Goal: Task Accomplishment & Management: Manage account settings

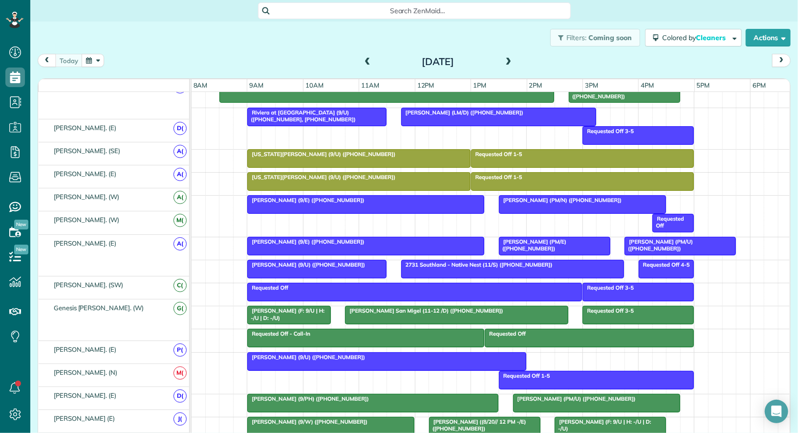
scroll to position [283, 0]
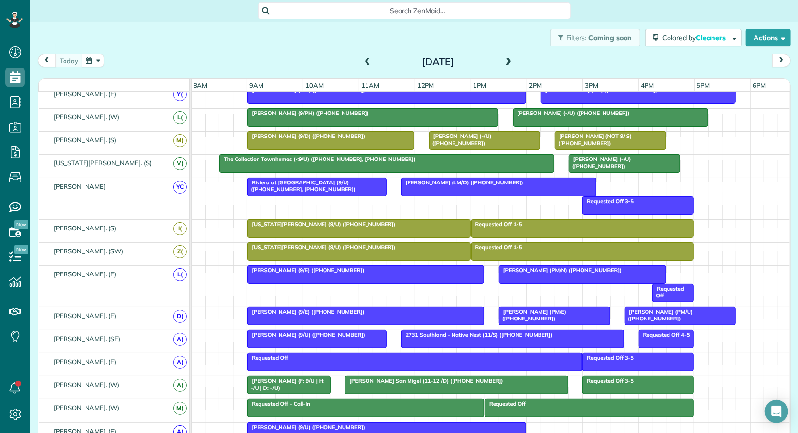
click at [328, 155] on span "The Collection Townhomes (<9/U) (+12149710721, +14698555895)" at bounding box center [317, 158] width 197 height 7
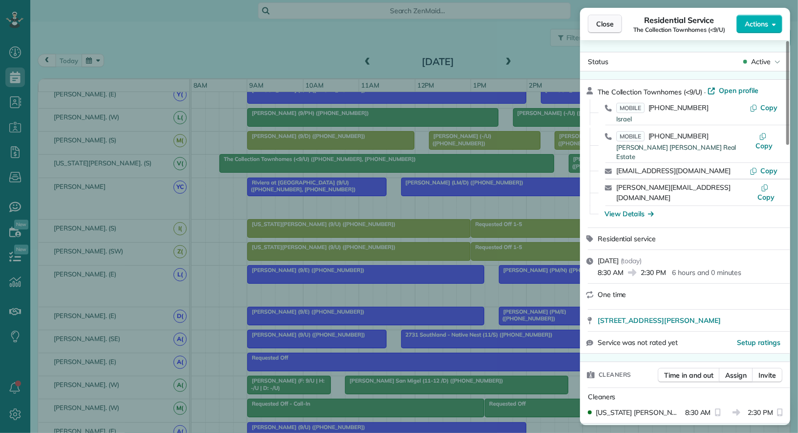
click at [614, 25] on button "Close" at bounding box center [605, 24] width 34 height 19
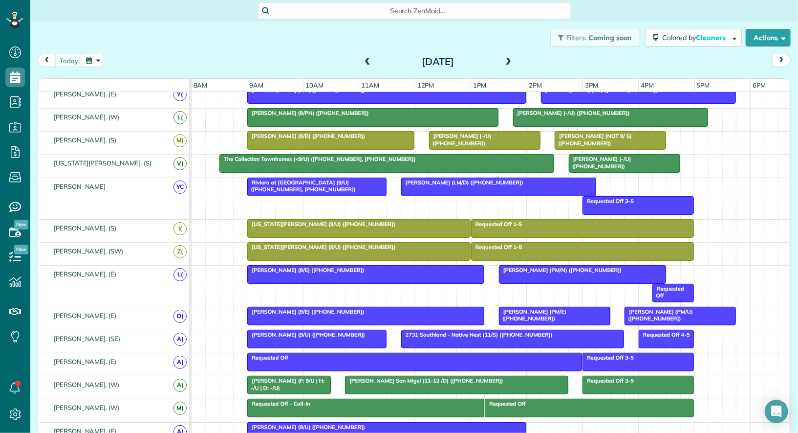
click at [512, 57] on span at bounding box center [508, 62] width 11 height 15
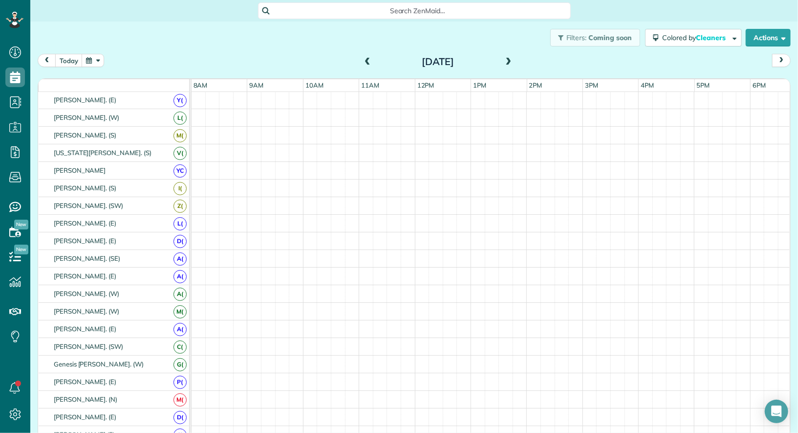
click at [512, 57] on span at bounding box center [508, 62] width 11 height 15
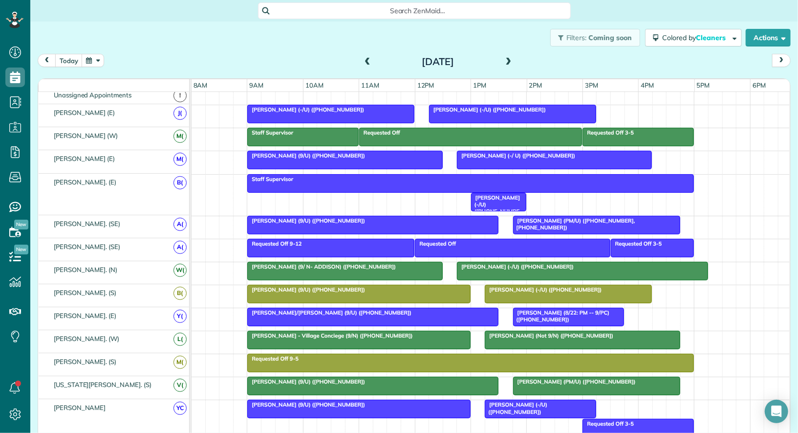
scroll to position [43, 0]
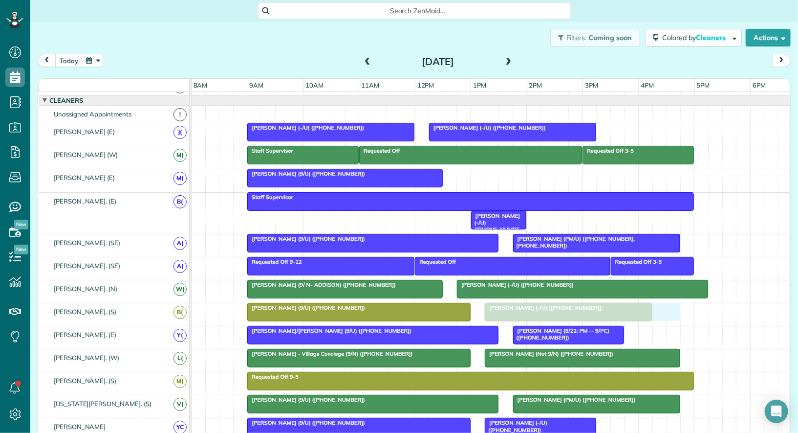
drag, startPoint x: 492, startPoint y: 177, endPoint x: 518, endPoint y: 304, distance: 129.7
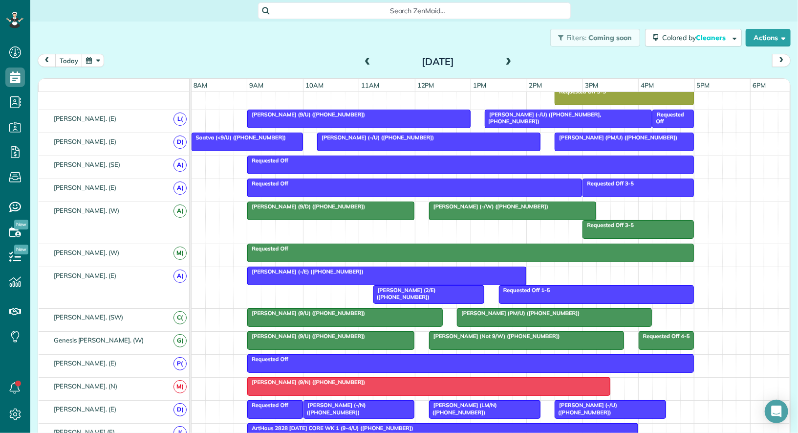
click at [461, 403] on span "Luisita Torregrosa (LM/N) (+13476015223)" at bounding box center [463, 408] width 68 height 14
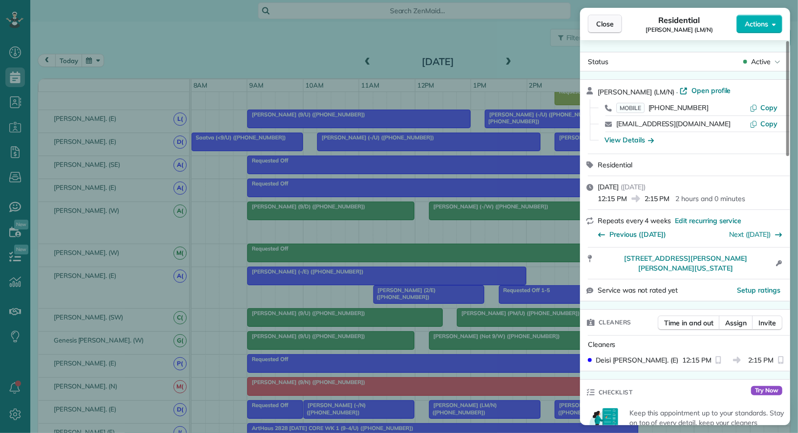
click at [606, 26] on span "Close" at bounding box center [605, 24] width 18 height 10
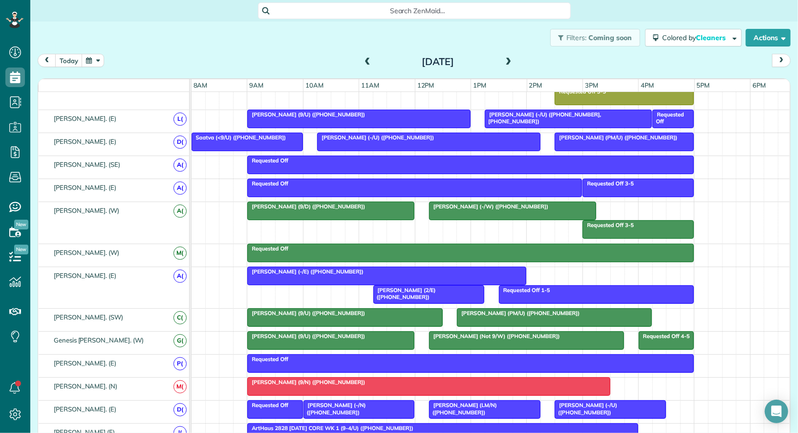
click at [408, 310] on div at bounding box center [345, 317] width 194 height 18
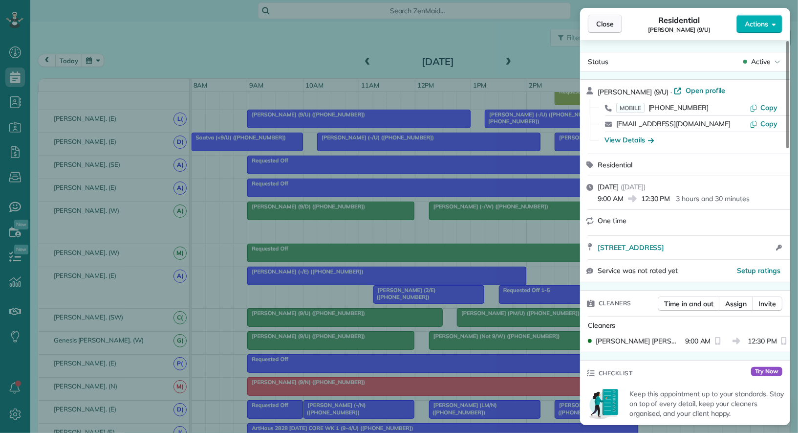
click at [606, 28] on span "Close" at bounding box center [605, 24] width 18 height 10
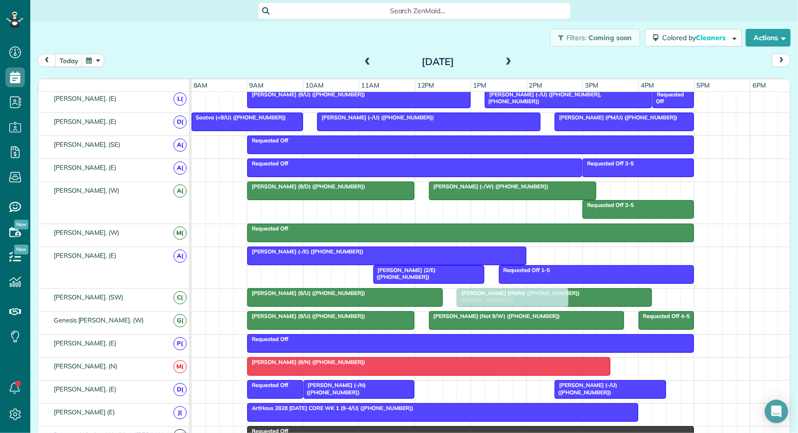
drag, startPoint x: 450, startPoint y: 377, endPoint x: 476, endPoint y: 293, distance: 88.0
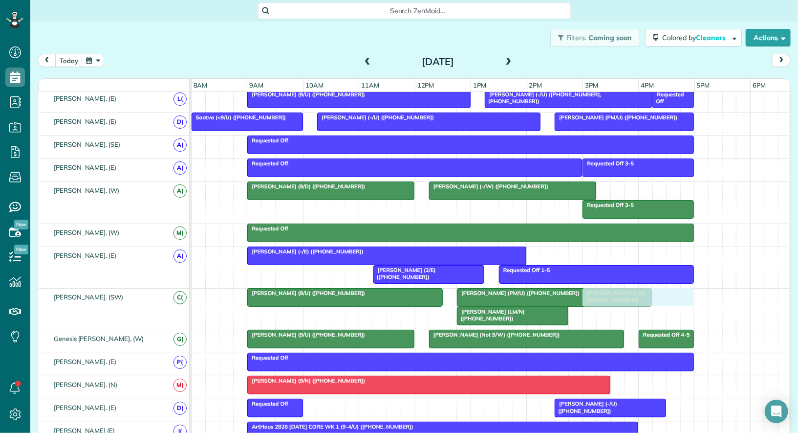
drag, startPoint x: 341, startPoint y: 395, endPoint x: 622, endPoint y: 298, distance: 297.6
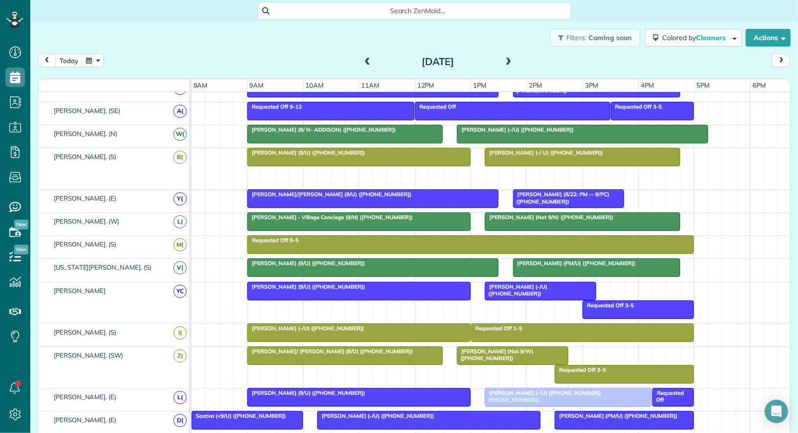
drag, startPoint x: 533, startPoint y: 171, endPoint x: 536, endPoint y: 390, distance: 219.5
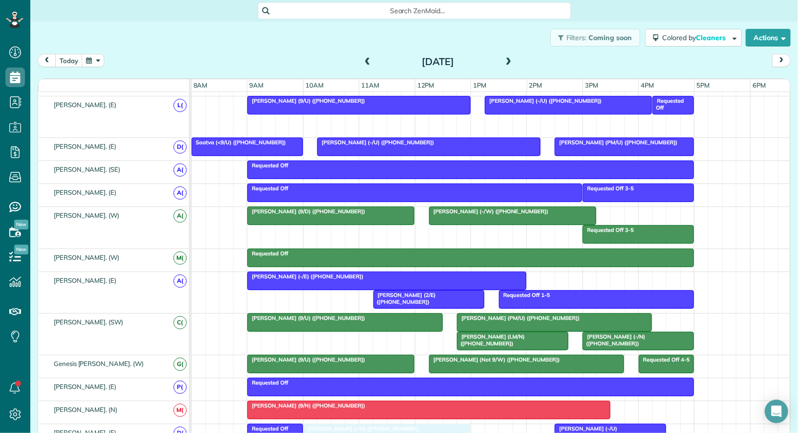
drag, startPoint x: 556, startPoint y: 120, endPoint x: 377, endPoint y: 428, distance: 355.9
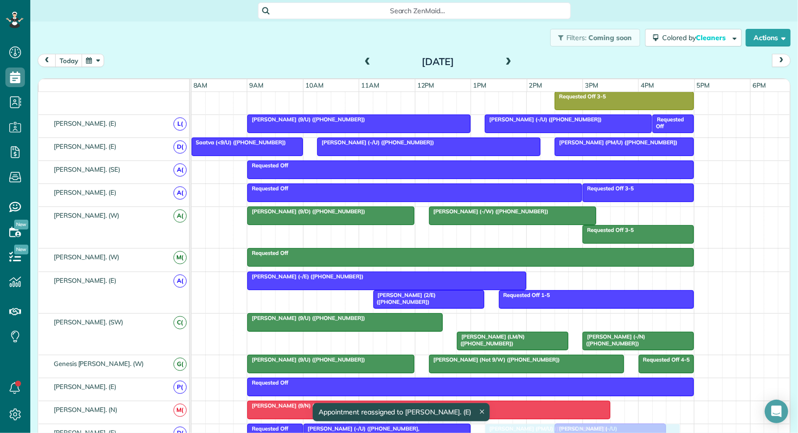
drag, startPoint x: 506, startPoint y: 309, endPoint x: 538, endPoint y: 422, distance: 117.3
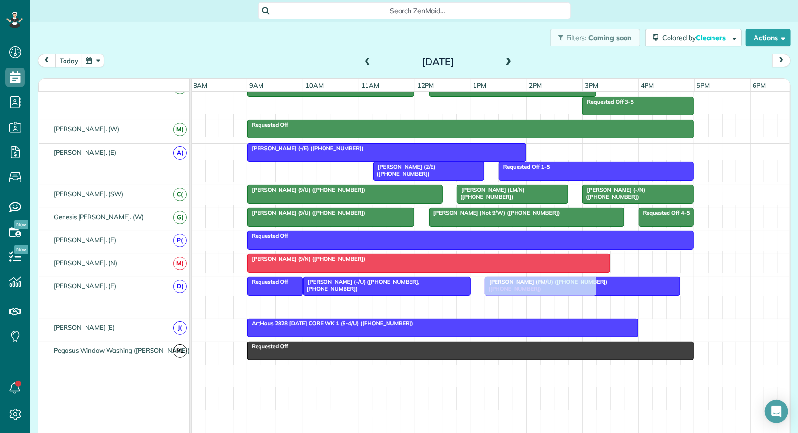
drag, startPoint x: 582, startPoint y: 295, endPoint x: 512, endPoint y: 289, distance: 70.2
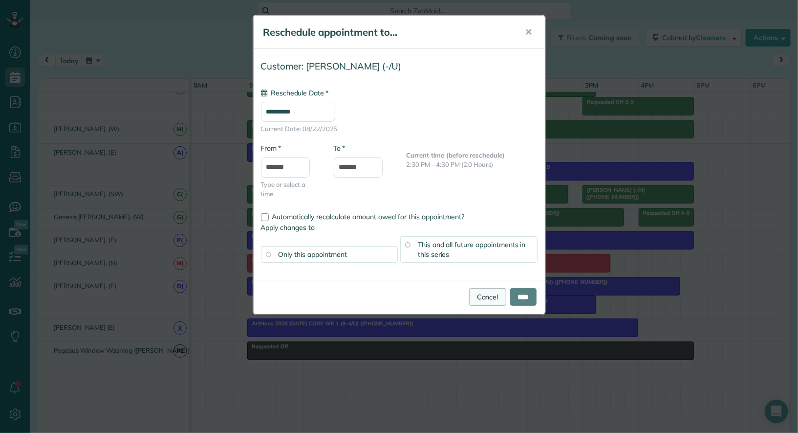
type input "**********"
click at [480, 289] on link "Cancel" at bounding box center [487, 297] width 37 height 18
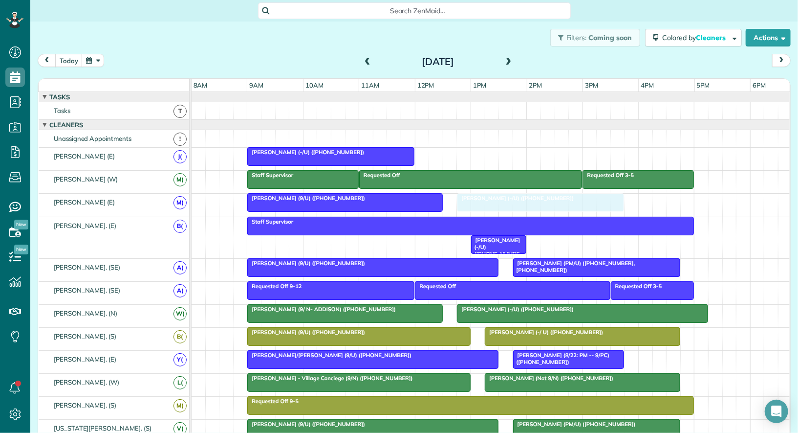
drag, startPoint x: 446, startPoint y: 152, endPoint x: 475, endPoint y: 196, distance: 53.0
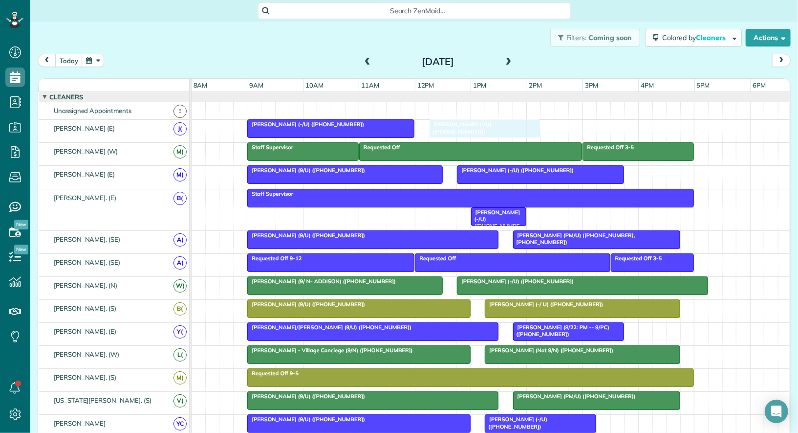
drag, startPoint x: 572, startPoint y: 250, endPoint x: 452, endPoint y: 135, distance: 166.3
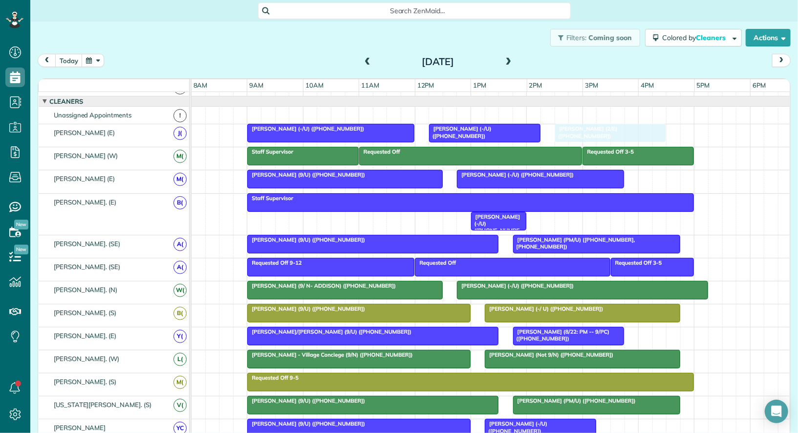
drag, startPoint x: 397, startPoint y: 254, endPoint x: 580, endPoint y: 132, distance: 219.6
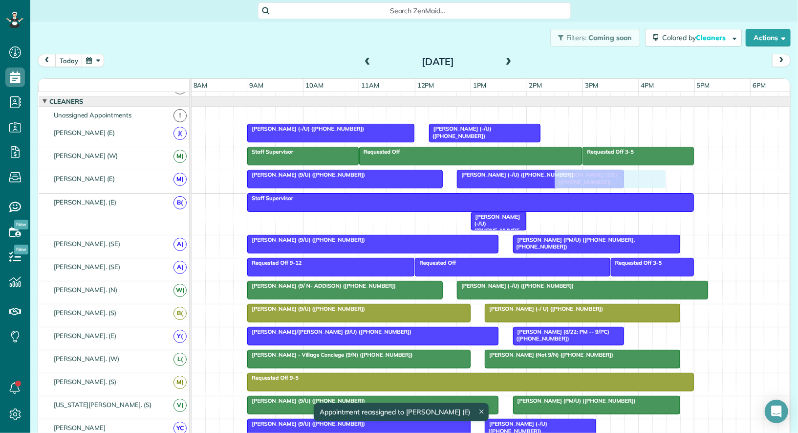
drag, startPoint x: 580, startPoint y: 132, endPoint x: 586, endPoint y: 186, distance: 54.6
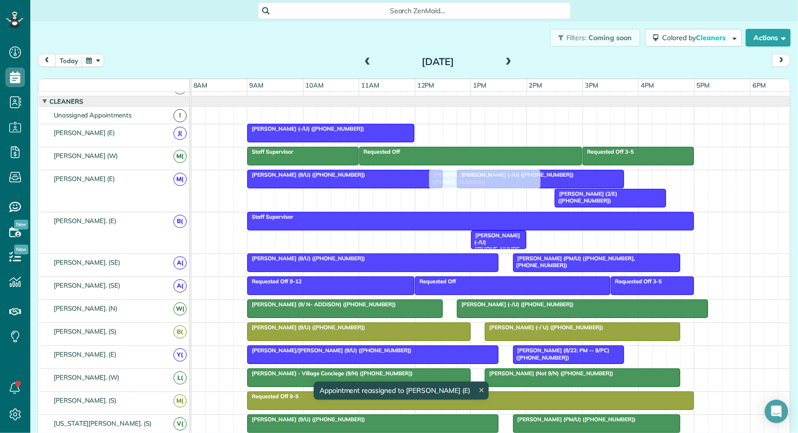
drag, startPoint x: 470, startPoint y: 132, endPoint x: 471, endPoint y: 186, distance: 53.3
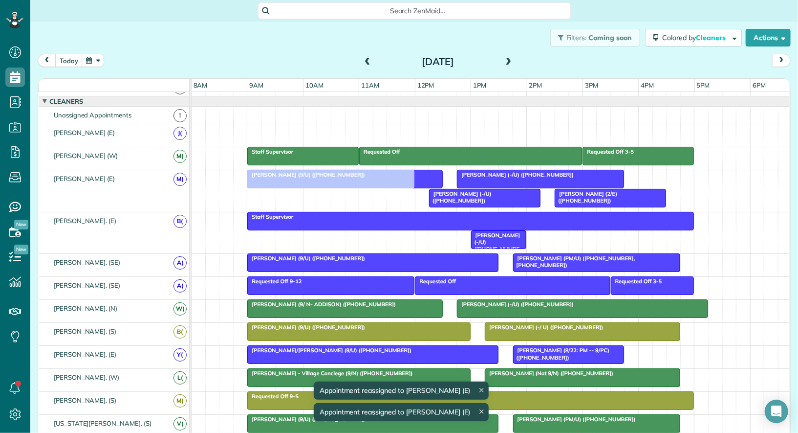
drag, startPoint x: 345, startPoint y: 126, endPoint x: 349, endPoint y: 174, distance: 47.5
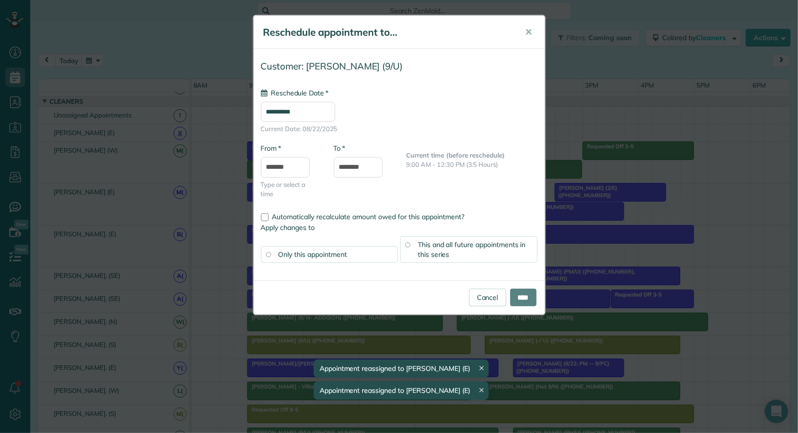
drag, startPoint x: 332, startPoint y: 169, endPoint x: 328, endPoint y: 128, distance: 41.3
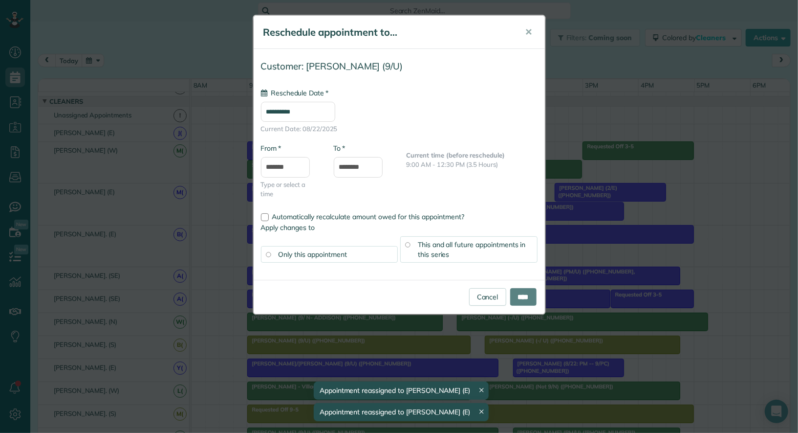
type input "**********"
click at [480, 296] on link "Cancel" at bounding box center [487, 297] width 37 height 18
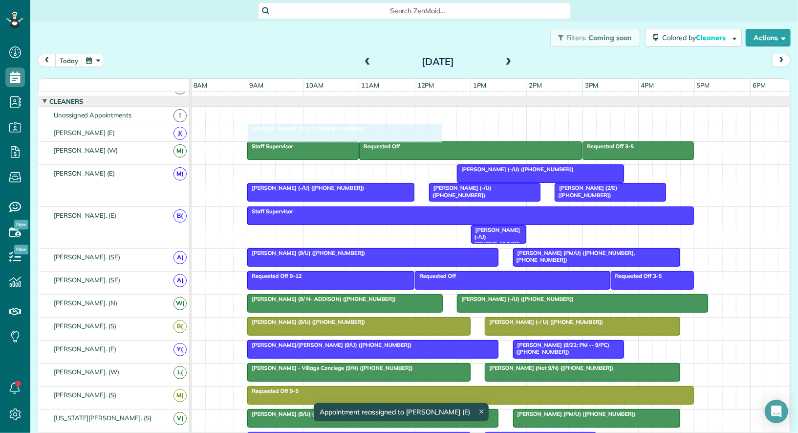
drag, startPoint x: 284, startPoint y: 168, endPoint x: 281, endPoint y: 134, distance: 33.9
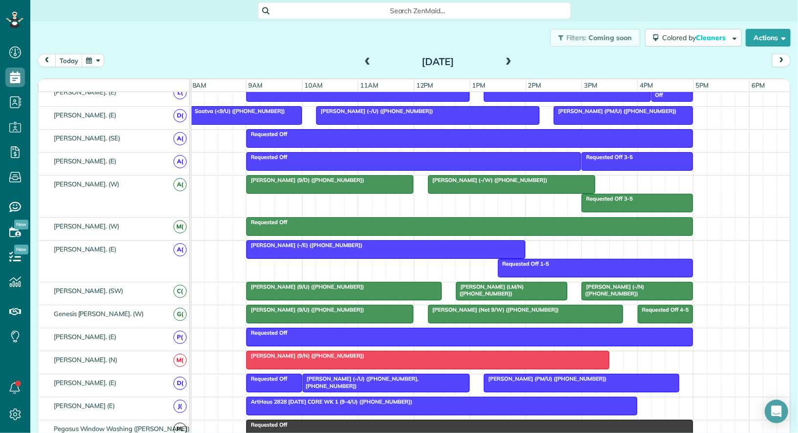
click at [528, 375] on span "Eron Ortiz (PM/U) (+16307317491)" at bounding box center [545, 378] width 124 height 7
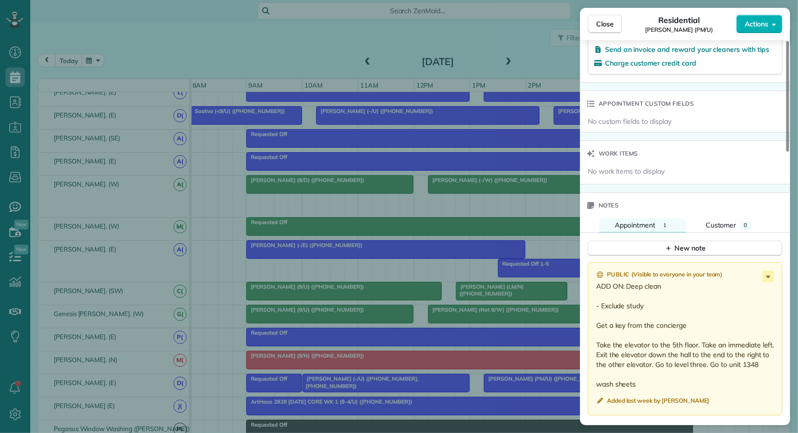
drag, startPoint x: 652, startPoint y: 379, endPoint x: 594, endPoint y: 283, distance: 112.2
click at [594, 283] on div "Public ( Visible to everyone in your team ) ADD ON: Deep clean - Exclude study …" at bounding box center [685, 338] width 195 height 153
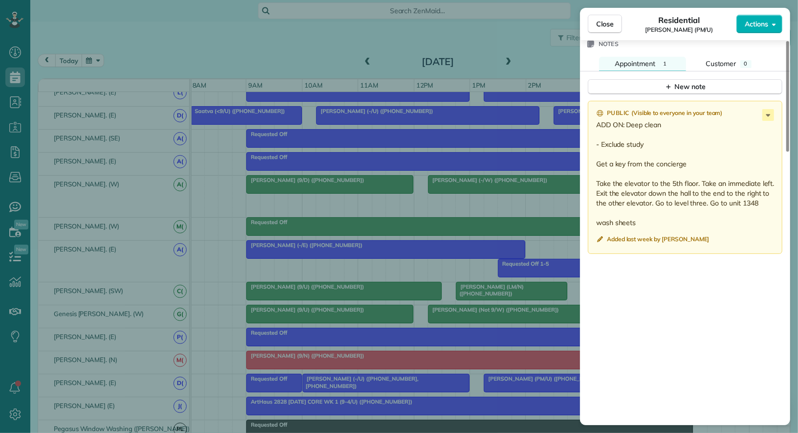
click at [660, 219] on p "ADD ON: Deep clean - Exclude study Get a key from the concierge Take the elevat…" at bounding box center [686, 174] width 180 height 108
click at [769, 113] on icon at bounding box center [769, 115] width 12 height 12
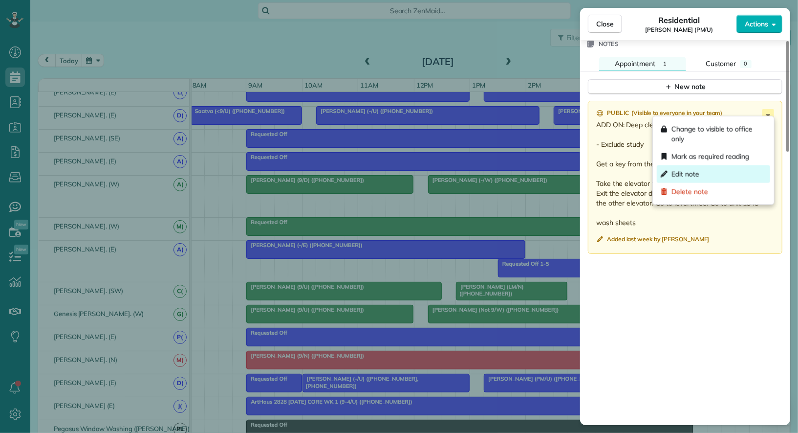
click at [736, 167] on div "Edit note" at bounding box center [713, 174] width 113 height 18
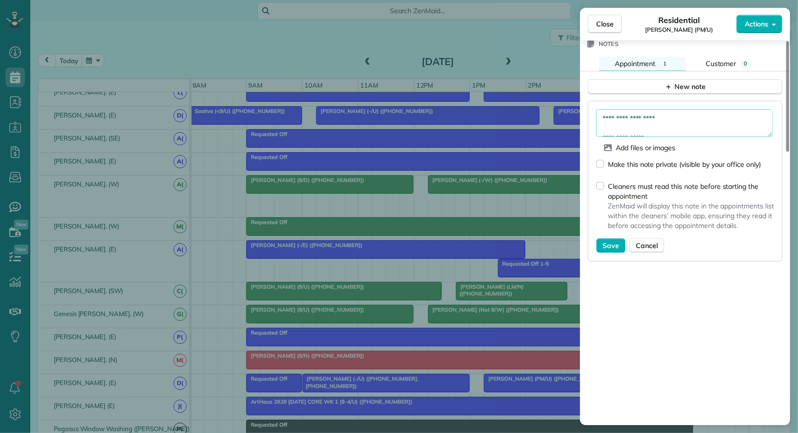
click at [602, 116] on textarea "**********" at bounding box center [684, 123] width 176 height 28
paste textarea "**********"
type textarea "**********"
click at [610, 241] on span "Save" at bounding box center [611, 245] width 17 height 10
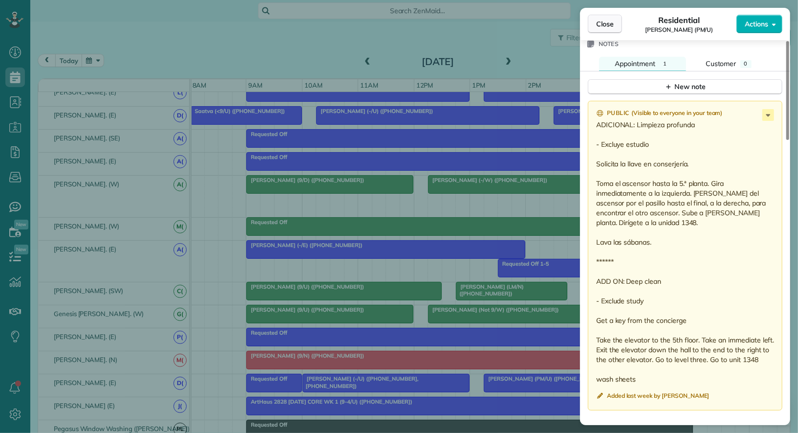
click at [604, 29] on button "Close" at bounding box center [605, 24] width 34 height 19
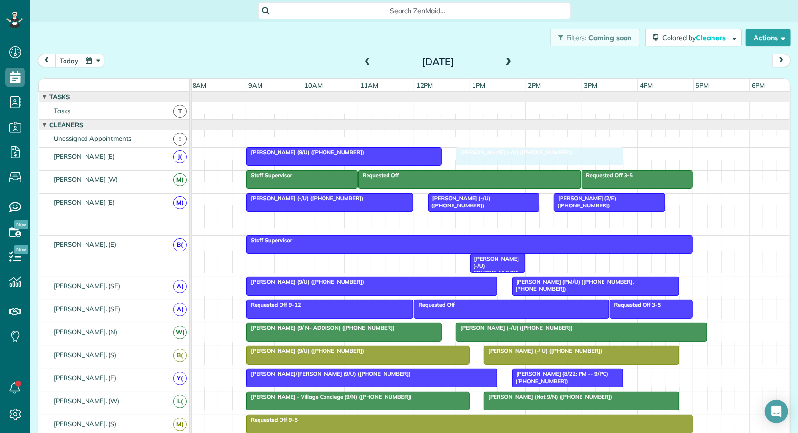
drag, startPoint x: 514, startPoint y: 217, endPoint x: 509, endPoint y: 165, distance: 52.0
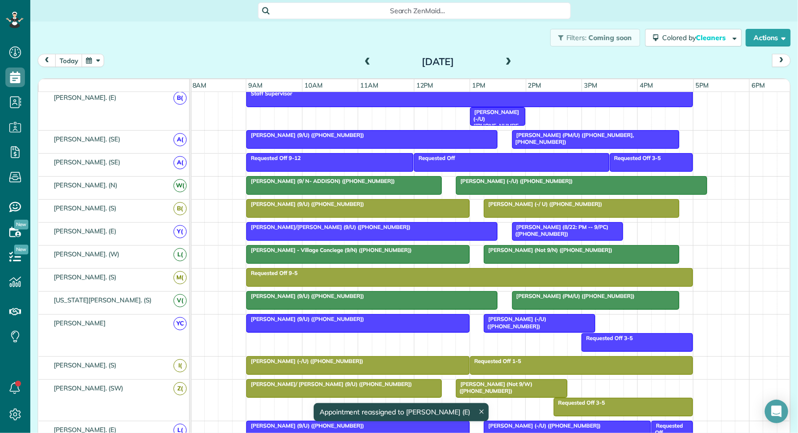
scroll to position [139, 0]
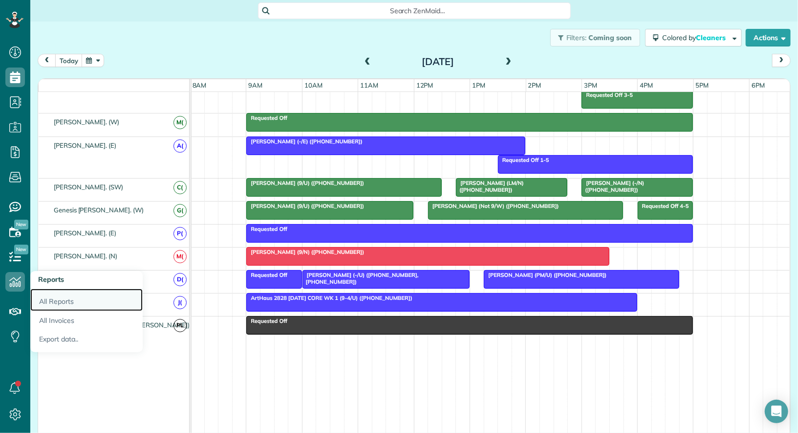
click at [55, 309] on link "All Reports" at bounding box center [86, 299] width 112 height 22
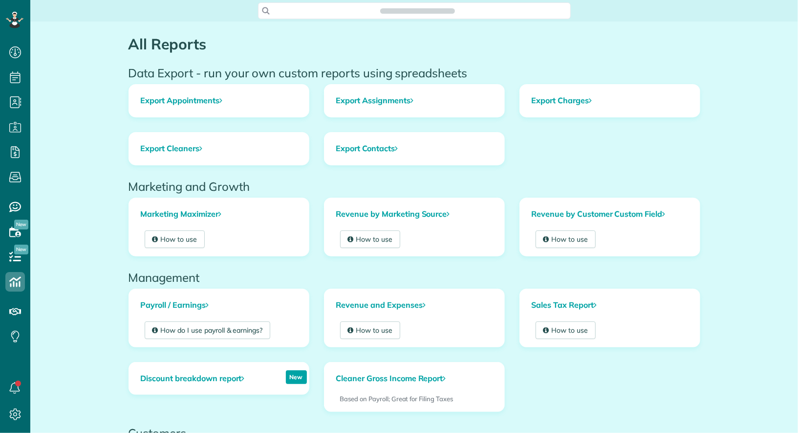
scroll to position [4, 4]
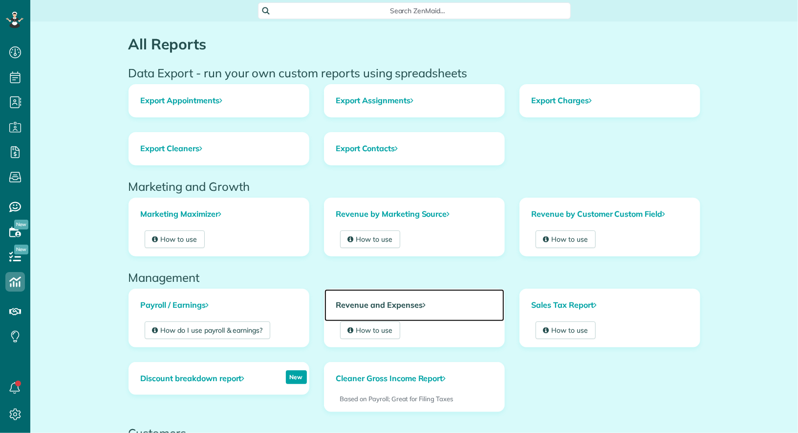
click at [385, 299] on link "Revenue and Expenses" at bounding box center [415, 305] width 180 height 32
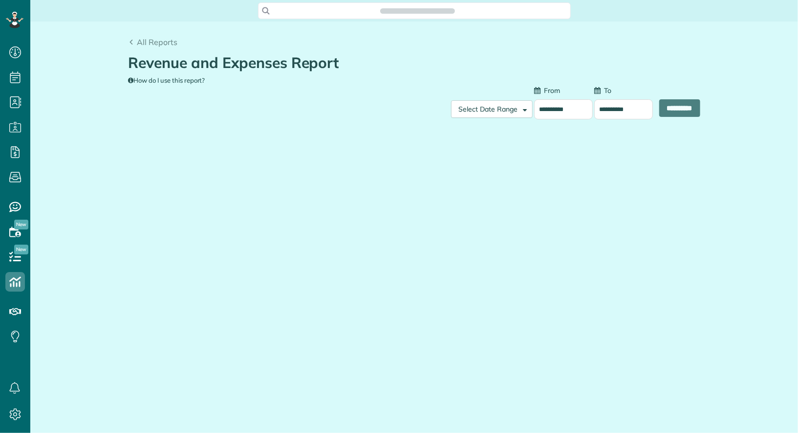
scroll to position [4, 4]
type input "**********"
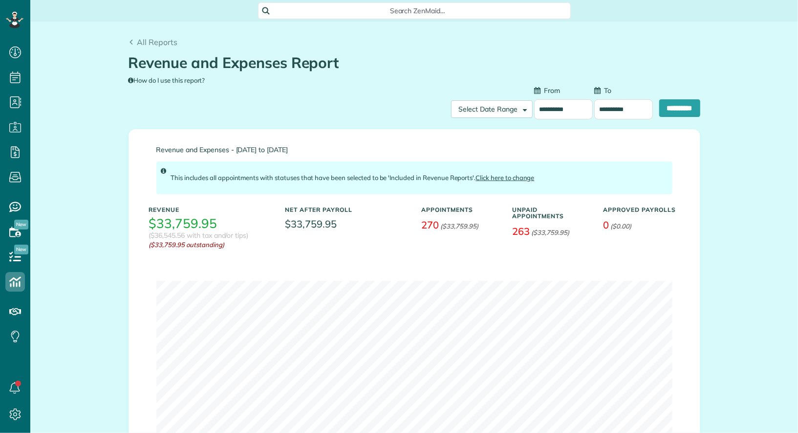
click at [543, 110] on input "**********" at bounding box center [563, 109] width 59 height 20
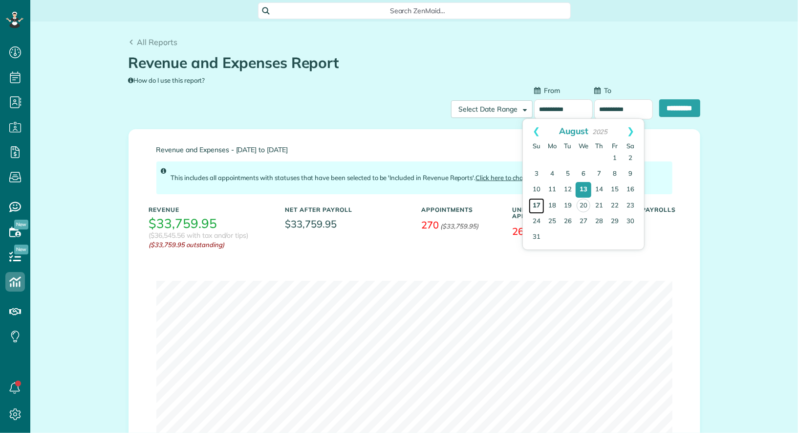
click at [533, 205] on link "17" at bounding box center [537, 206] width 16 height 16
type input "**********"
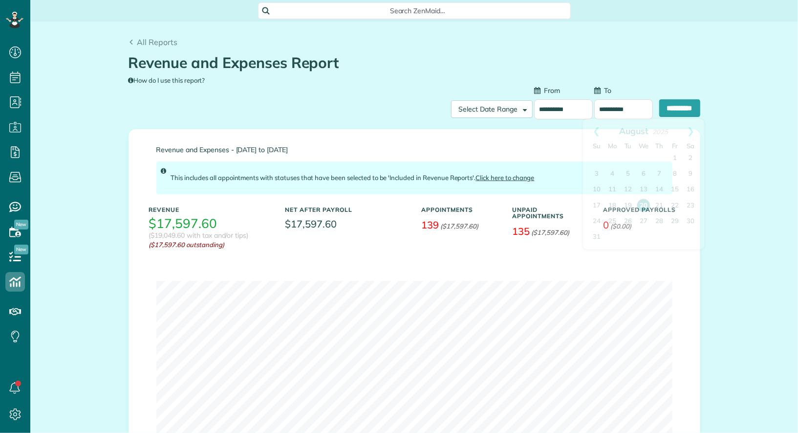
click at [627, 107] on input "**********" at bounding box center [623, 109] width 59 height 20
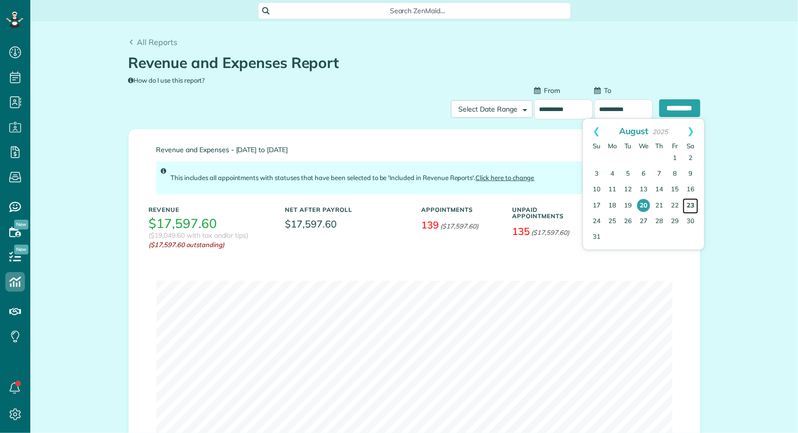
click at [695, 205] on link "23" at bounding box center [691, 206] width 16 height 16
type input "**********"
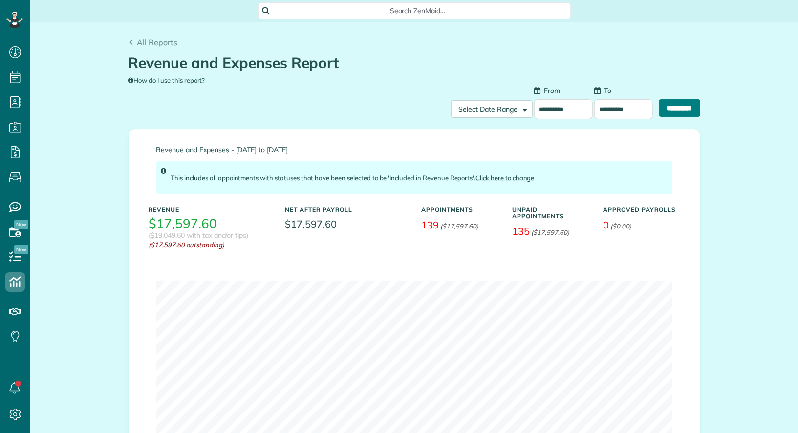
click at [685, 109] on input "**********" at bounding box center [679, 108] width 41 height 18
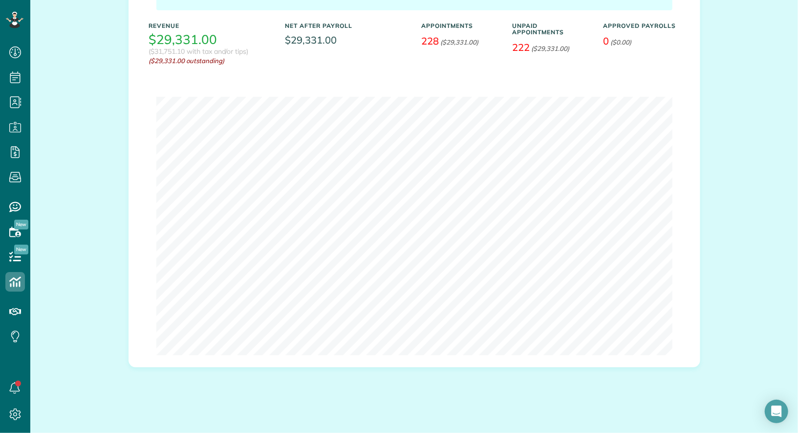
scroll to position [190, 0]
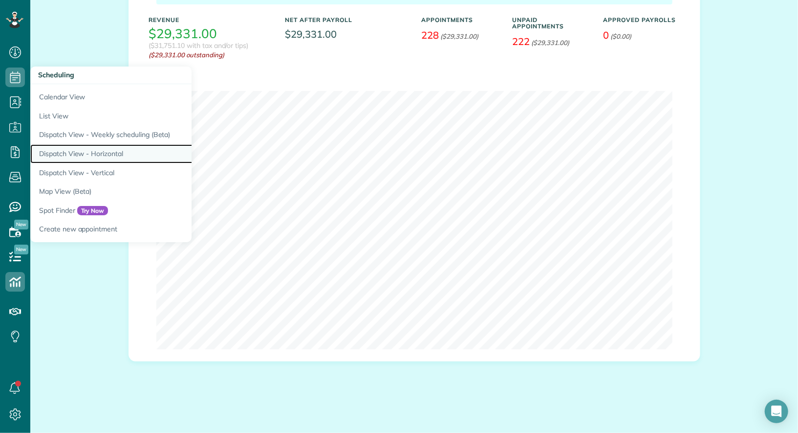
click at [77, 152] on link "Dispatch View - Horizontal" at bounding box center [152, 153] width 244 height 19
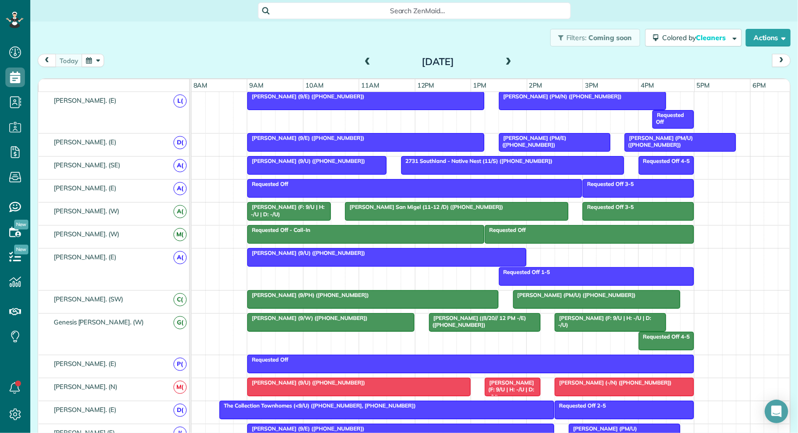
scroll to position [442, 0]
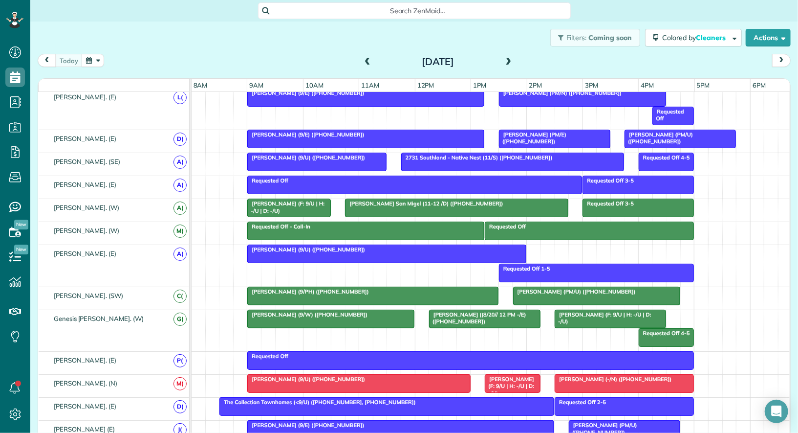
click at [349, 376] on div at bounding box center [359, 383] width 222 height 18
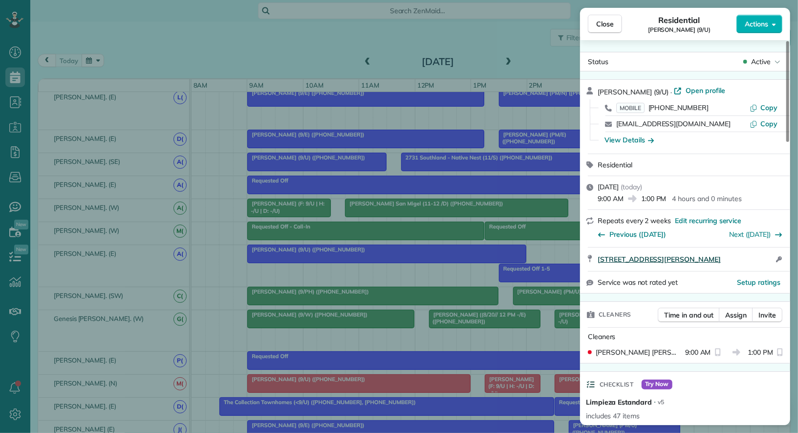
drag, startPoint x: 735, startPoint y: 258, endPoint x: 630, endPoint y: 261, distance: 105.1
click at [630, 261] on span "5807 Hudson St Unit 3 Dallas TX 75206" at bounding box center [659, 259] width 123 height 10
click at [13, 138] on div "Close Residential Addison Cathey (9/U) Actions Status Active Addison Cathey (9/…" at bounding box center [399, 216] width 798 height 433
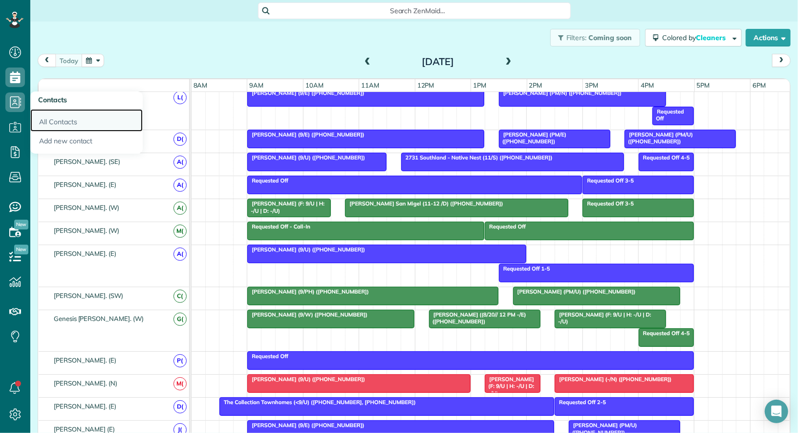
click at [50, 120] on link "All Contacts" at bounding box center [86, 120] width 112 height 22
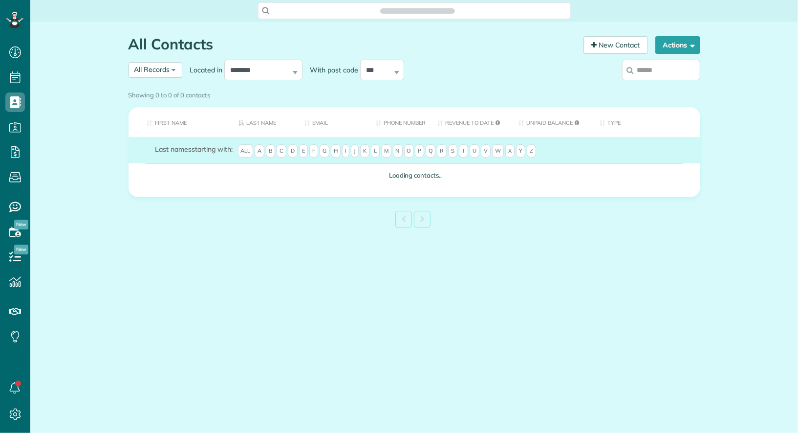
scroll to position [4, 4]
click at [654, 75] on input "search" at bounding box center [661, 70] width 78 height 21
type input "**"
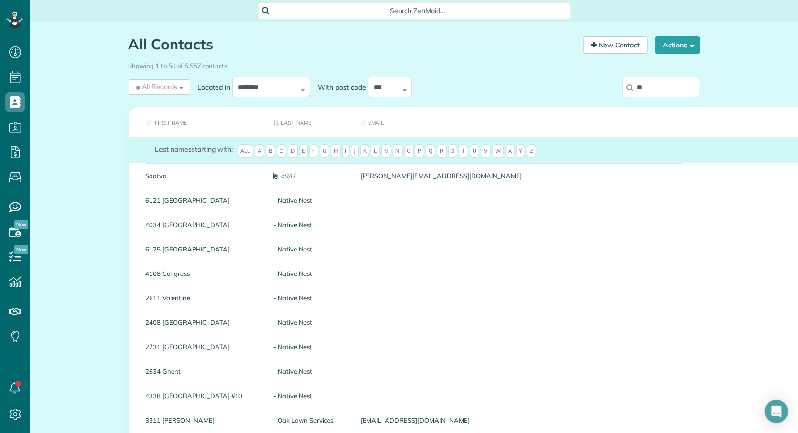
click at [658, 84] on input "**" at bounding box center [661, 87] width 78 height 21
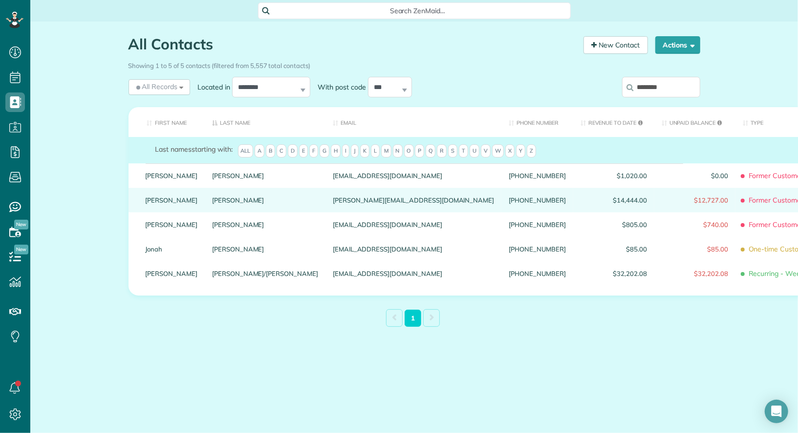
type input "********"
click at [155, 203] on link "[PERSON_NAME]" at bounding box center [172, 199] width 52 height 7
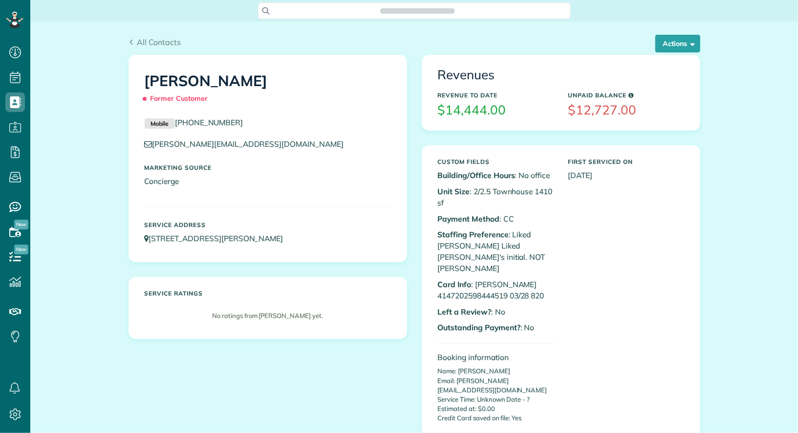
scroll to position [4, 4]
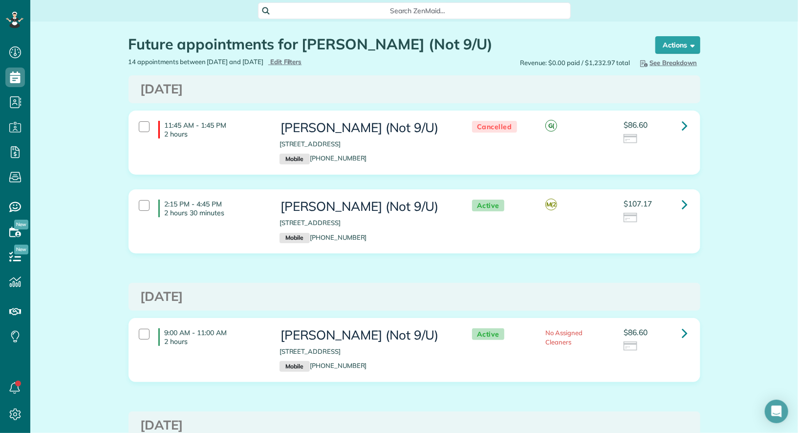
scroll to position [5, 0]
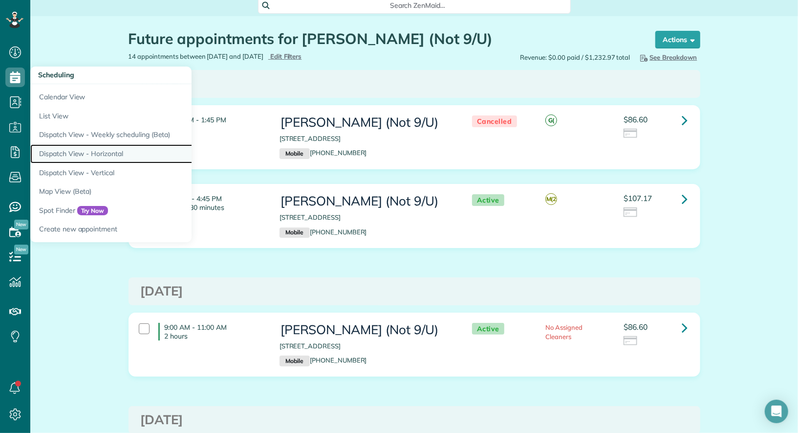
click at [76, 147] on link "Dispatch View - Horizontal" at bounding box center [152, 153] width 244 height 19
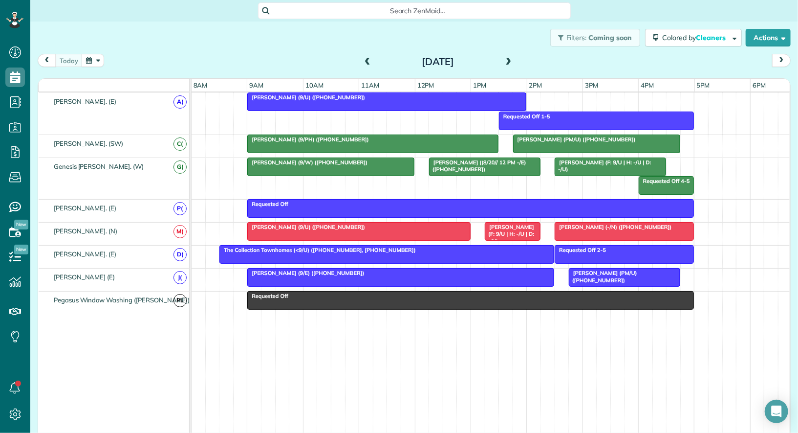
click at [318, 227] on div at bounding box center [359, 231] width 222 height 18
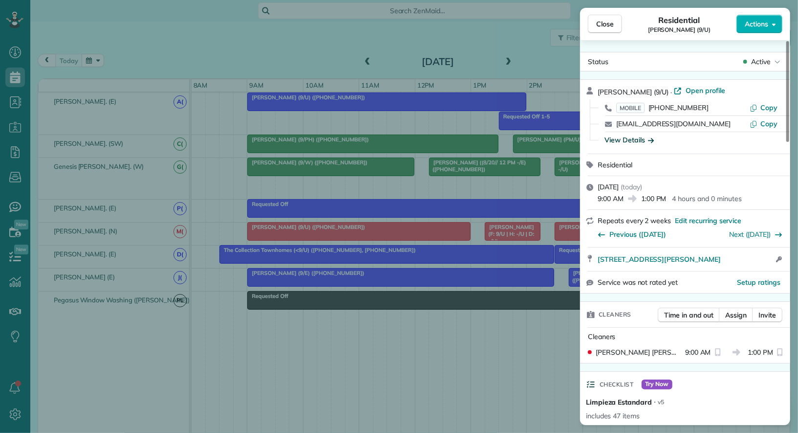
click at [646, 138] on div "View Details" at bounding box center [629, 140] width 49 height 10
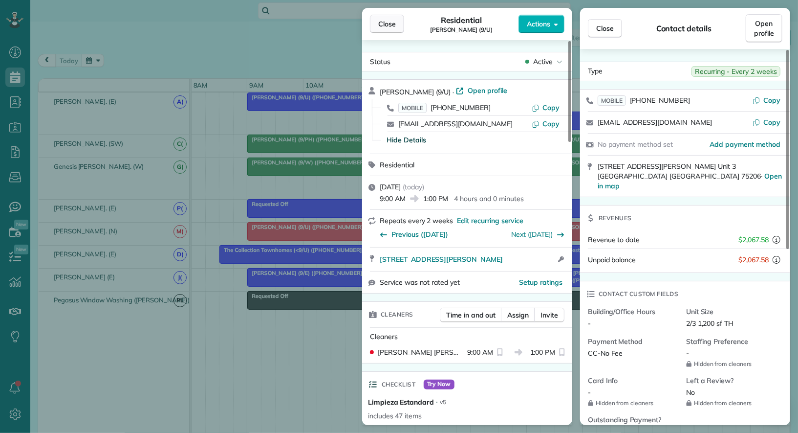
click at [378, 22] on span "Close" at bounding box center [387, 24] width 18 height 10
